Goal: Task Accomplishment & Management: Use online tool/utility

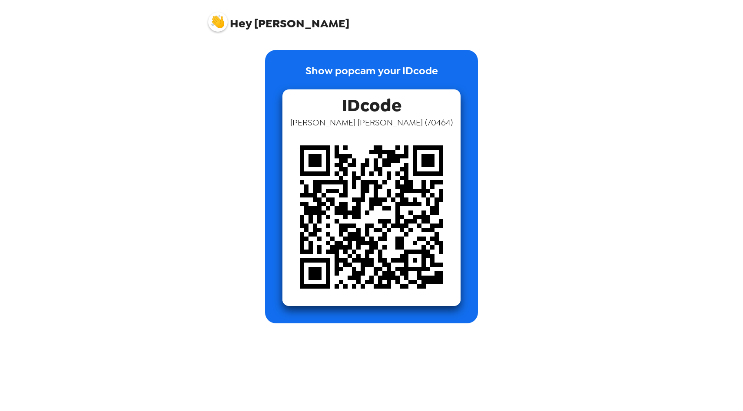
click at [411, 73] on p "Show popcam your IDcode" at bounding box center [371, 76] width 132 height 26
click at [399, 61] on div "Show popcam your IDcode IDcode [PERSON_NAME] ( 70464 )" at bounding box center [371, 187] width 213 height 274
click at [398, 73] on p "Show popcam your IDcode" at bounding box center [371, 76] width 132 height 26
click at [387, 97] on span "IDcode" at bounding box center [372, 102] width 60 height 27
click at [370, 63] on p "Show popcam your IDcode" at bounding box center [371, 76] width 132 height 26
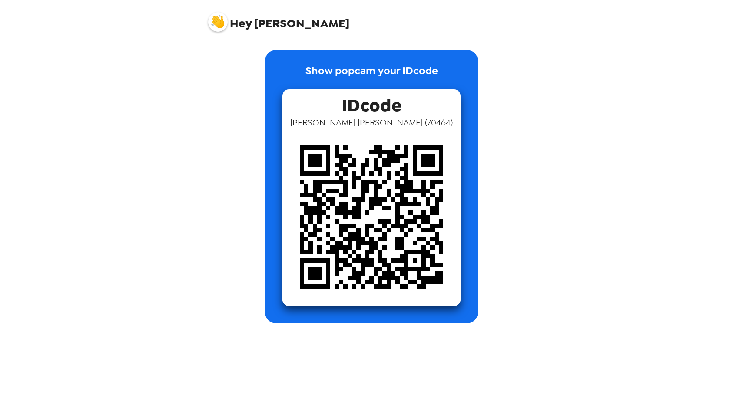
click at [383, 79] on p "Show popcam your IDcode" at bounding box center [371, 76] width 132 height 26
click at [383, 112] on span "IDcode" at bounding box center [372, 102] width 60 height 27
